Goal: Information Seeking & Learning: Learn about a topic

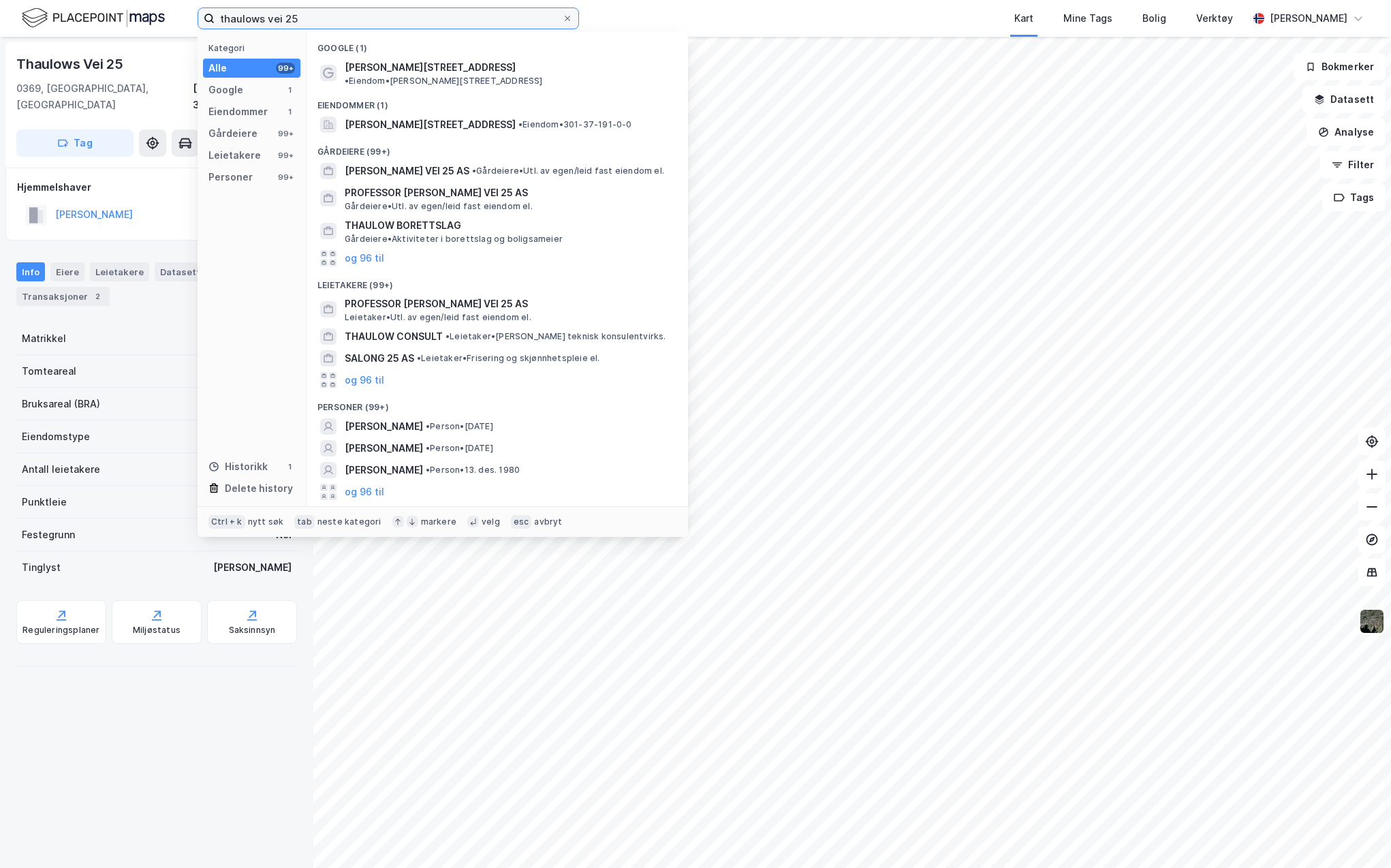
drag, startPoint x: 305, startPoint y: 17, endPoint x: 184, endPoint y: 23, distance: 121.1
click at [186, 23] on div "thaulows vei 25 Kategori Alle 99+ Google 1 Eiendommer 1 Gårdeiere 99+ Leietaker…" at bounding box center [696, 18] width 1391 height 37
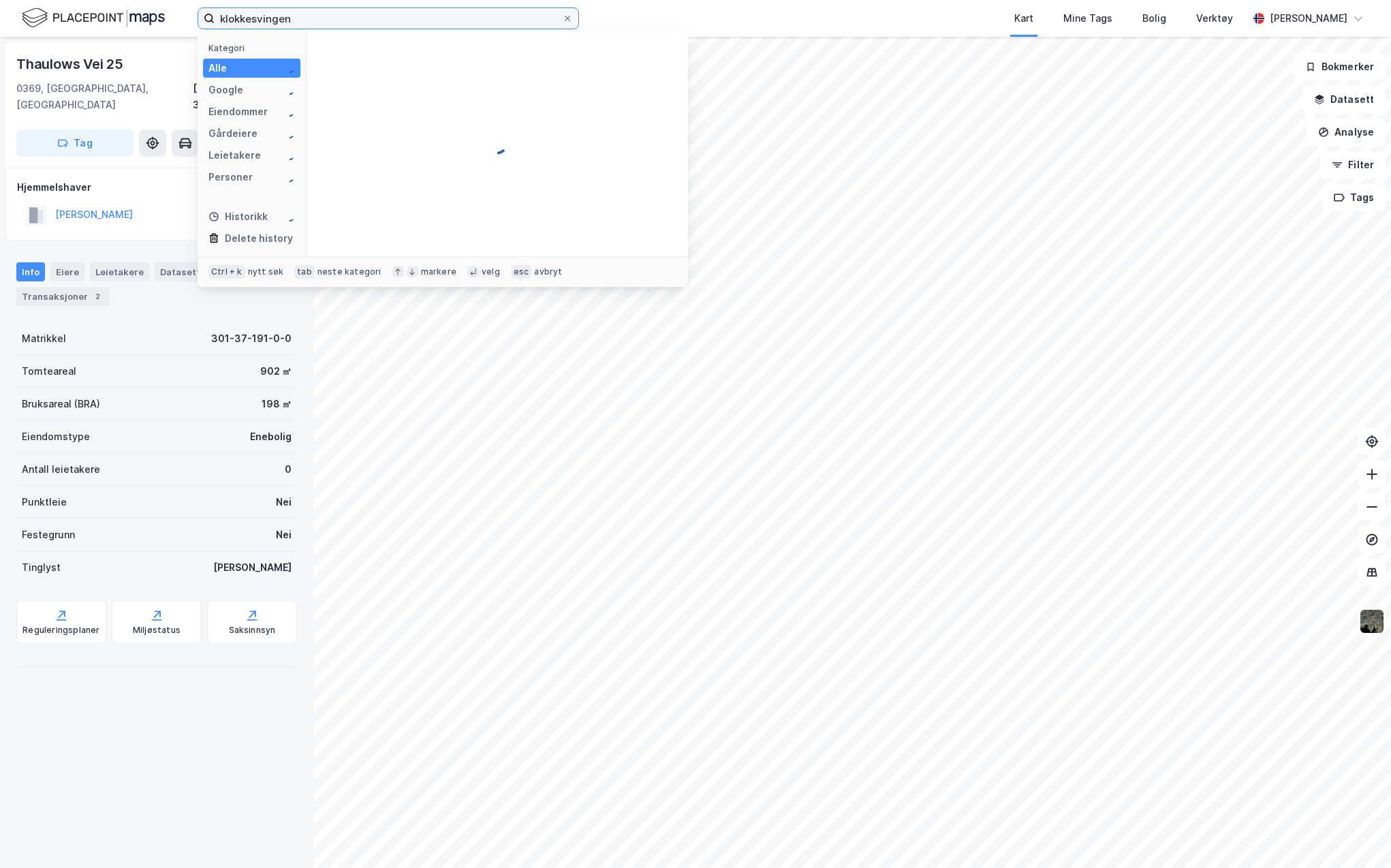
type input "klokkesvingen"
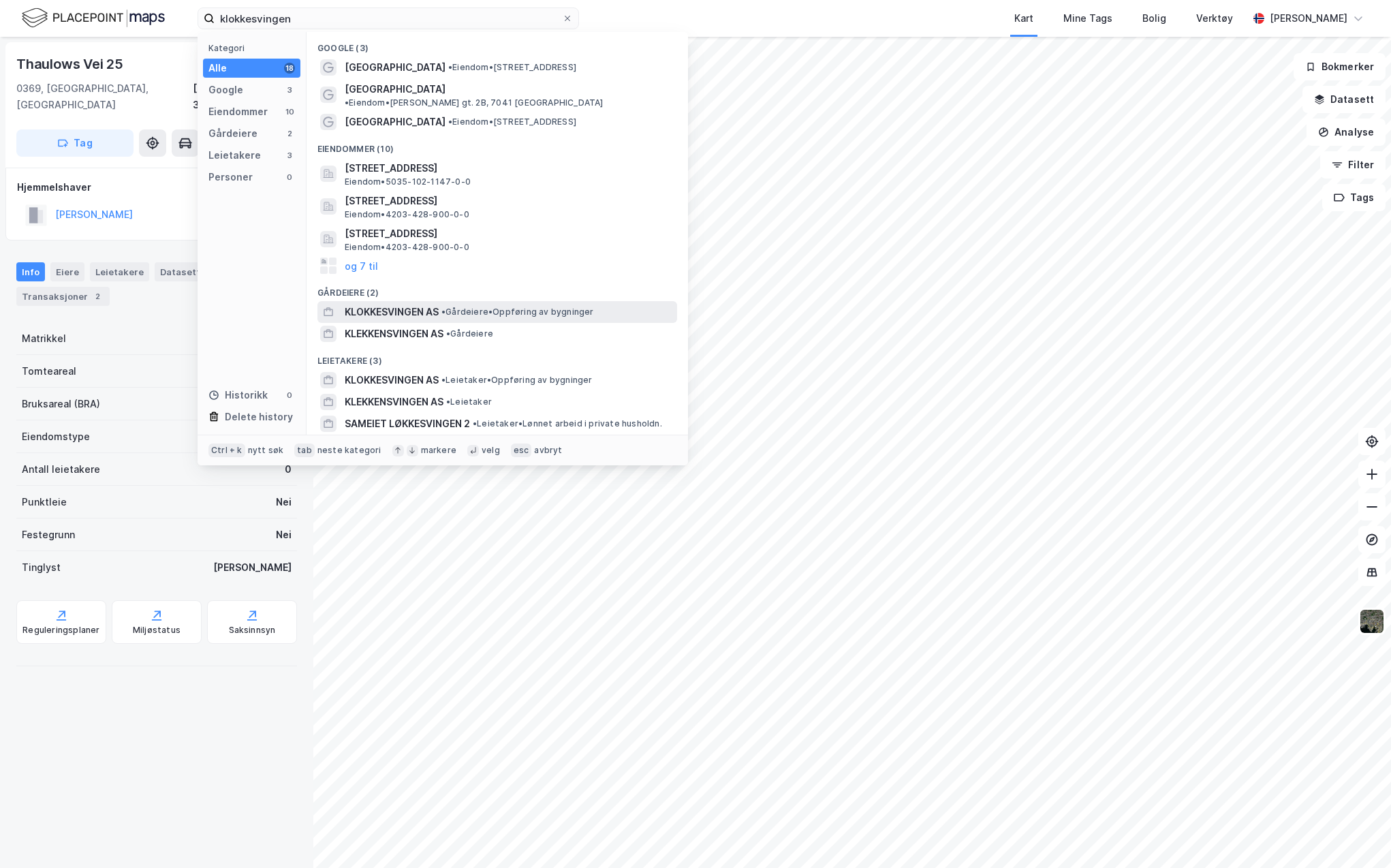
click at [423, 304] on span "KLOKKESVINGEN AS" at bounding box center [391, 311] width 94 height 16
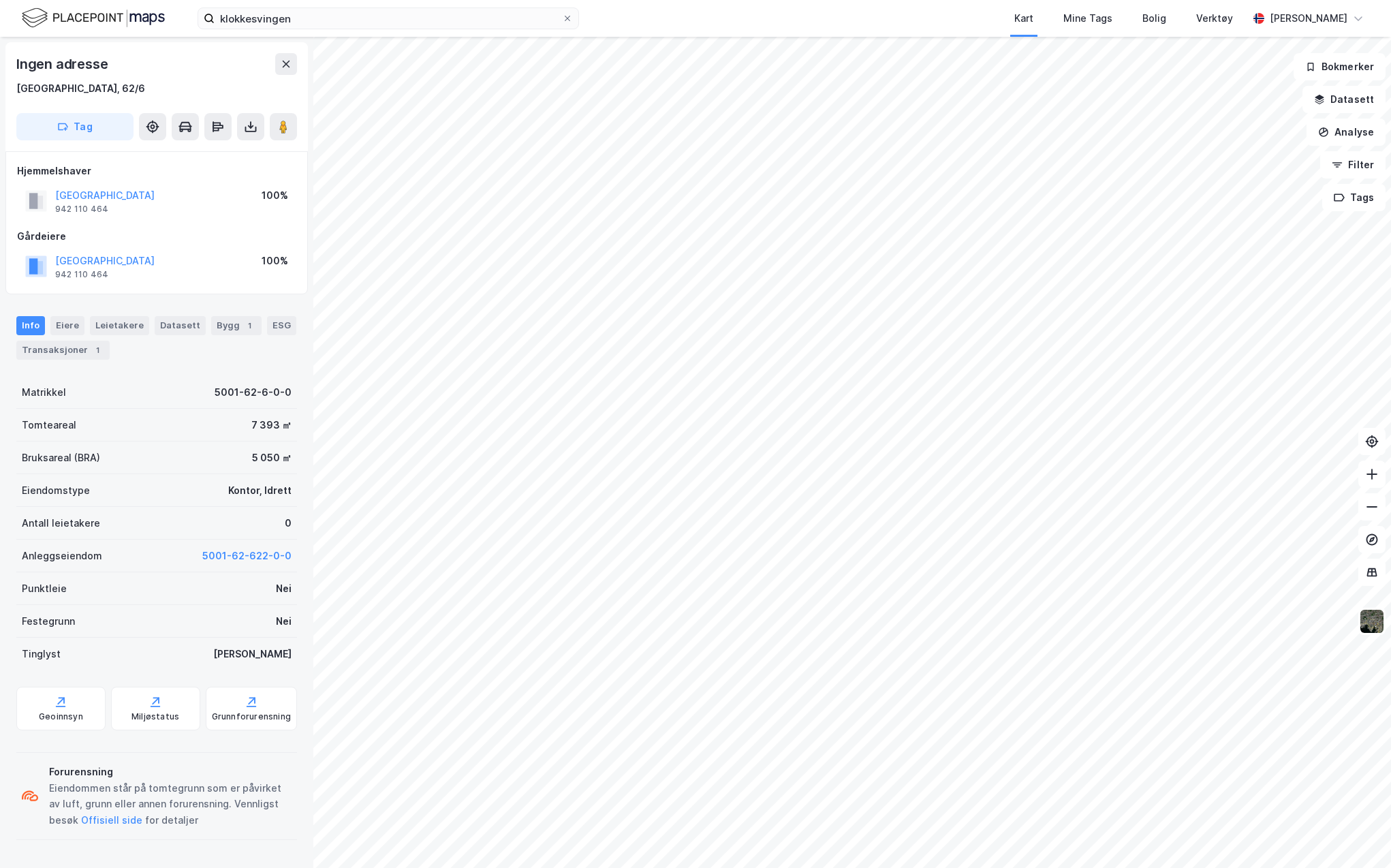
click at [749, 18] on div "Kart Mine Tags Bolig Verktøy" at bounding box center [945, 18] width 603 height 37
